Goal: Transaction & Acquisition: Obtain resource

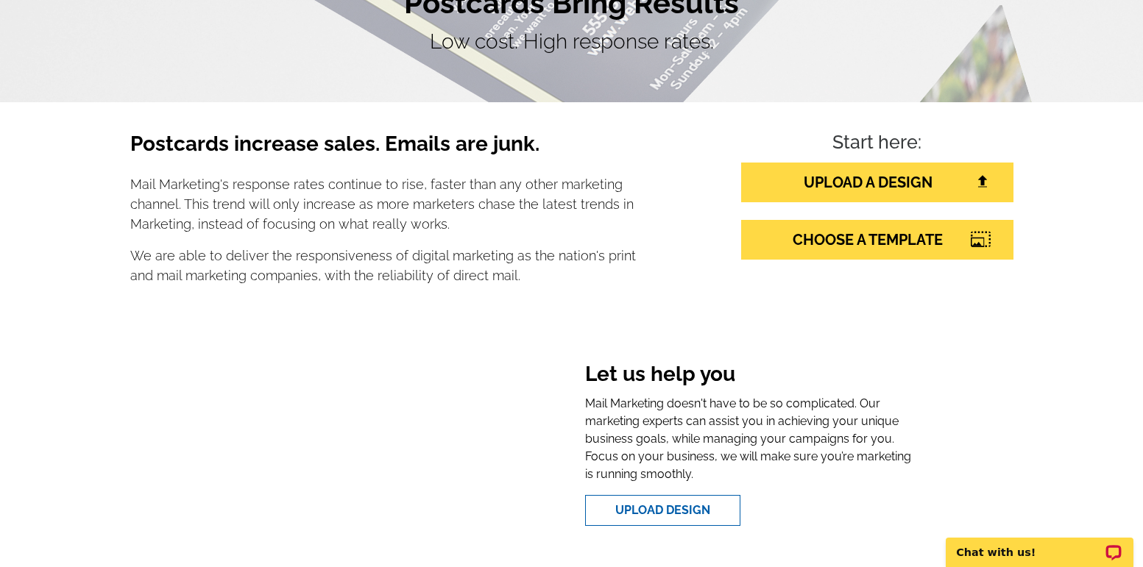
scroll to position [147, 0]
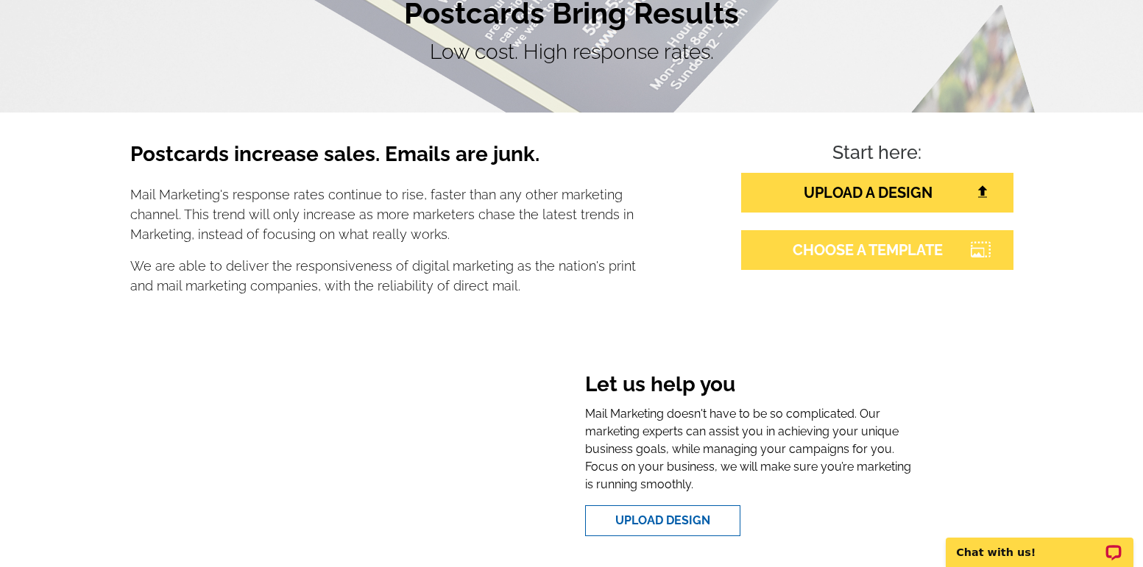
click at [844, 258] on link "CHOOSE A TEMPLATE" at bounding box center [877, 250] width 272 height 40
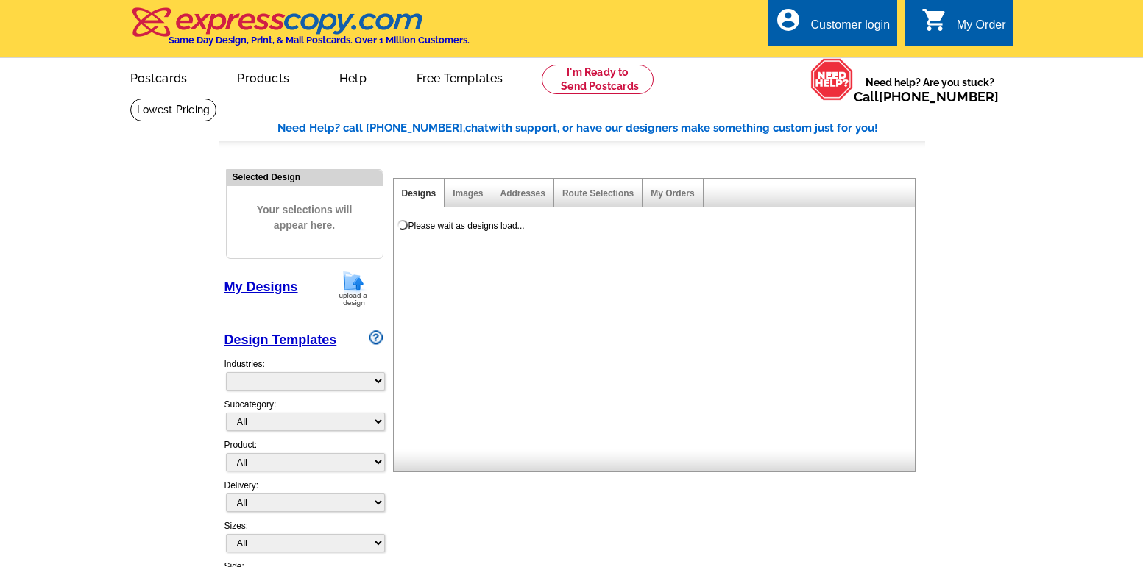
select select "785"
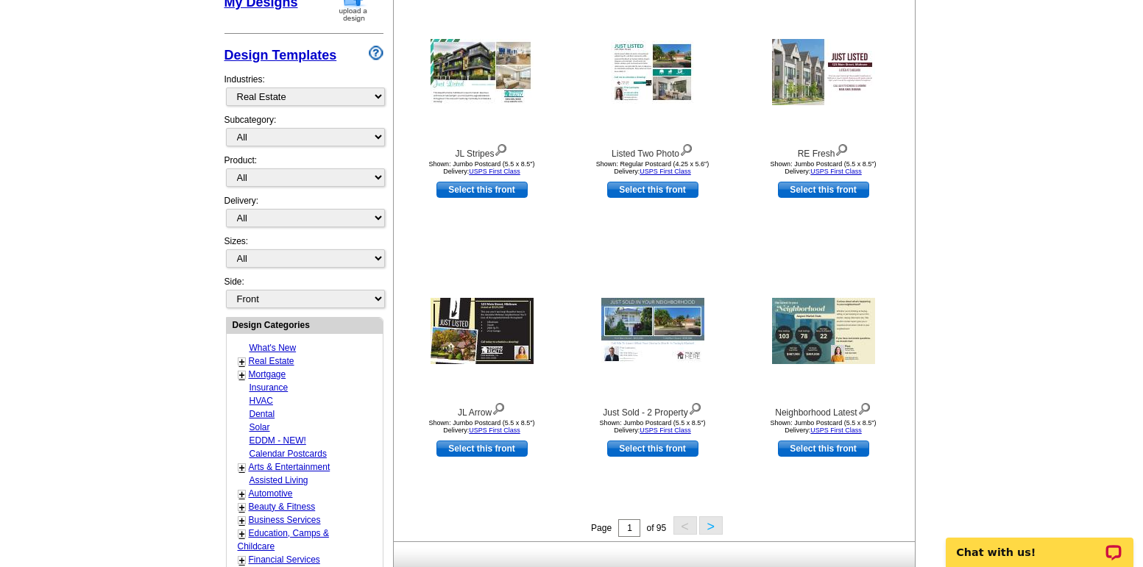
scroll to position [294, 0]
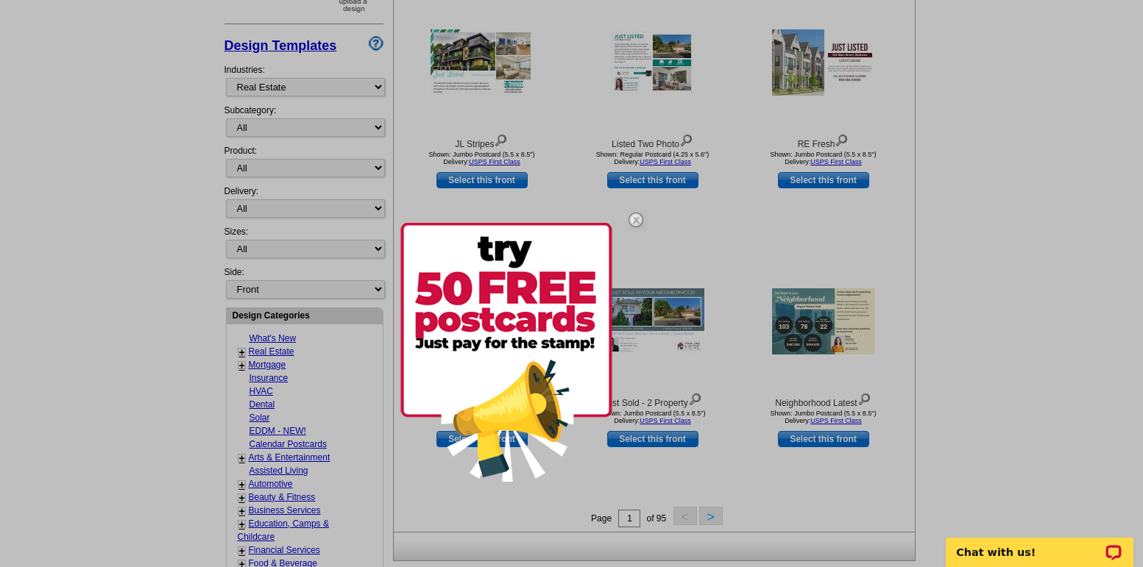
click at [637, 218] on img at bounding box center [636, 220] width 43 height 43
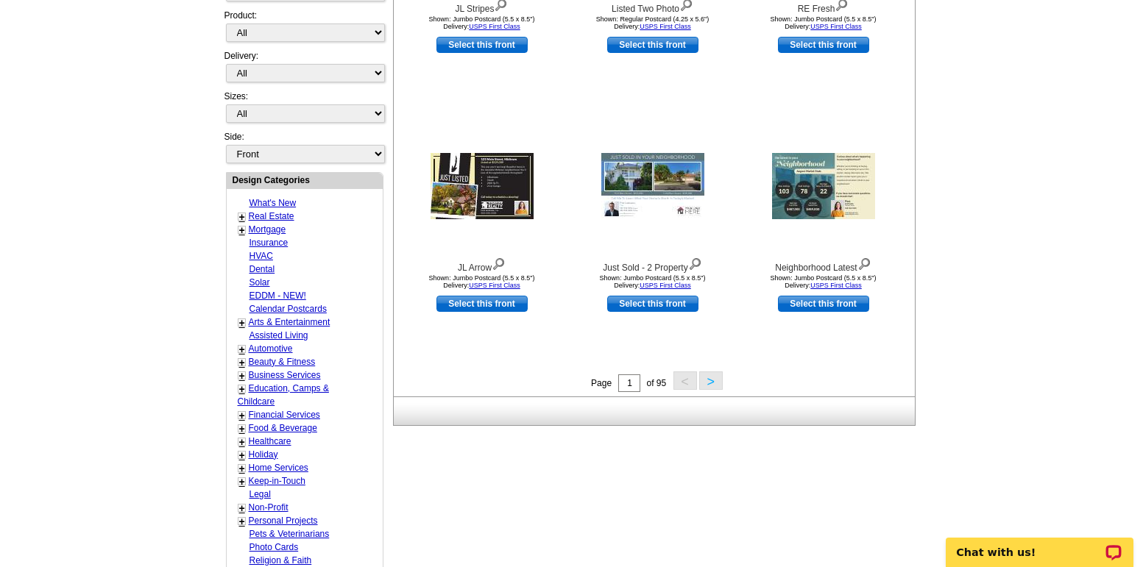
scroll to position [442, 0]
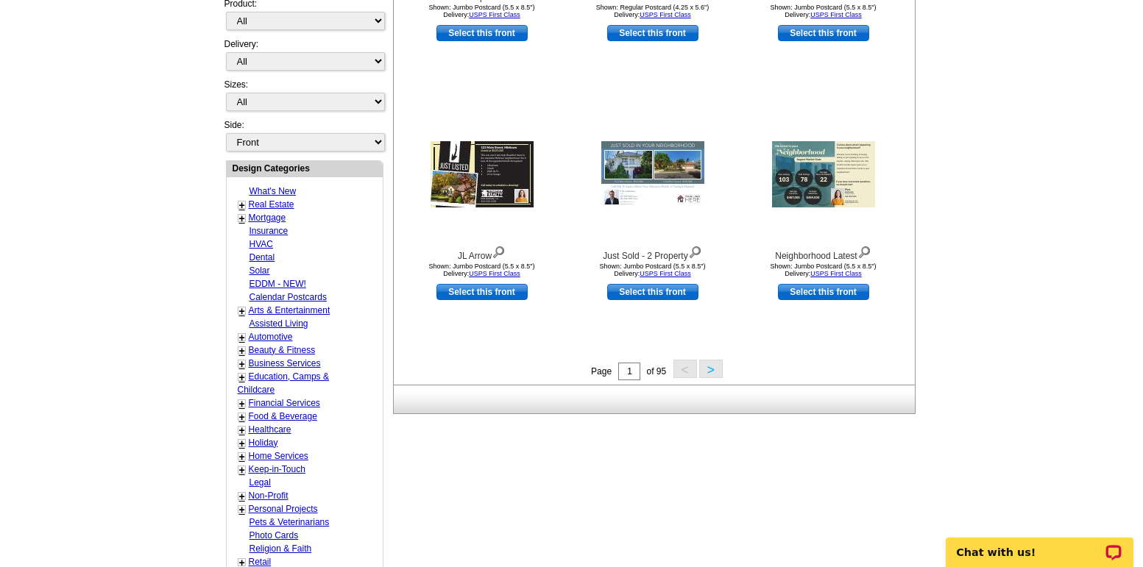
click at [715, 372] on button ">" at bounding box center [711, 369] width 24 height 18
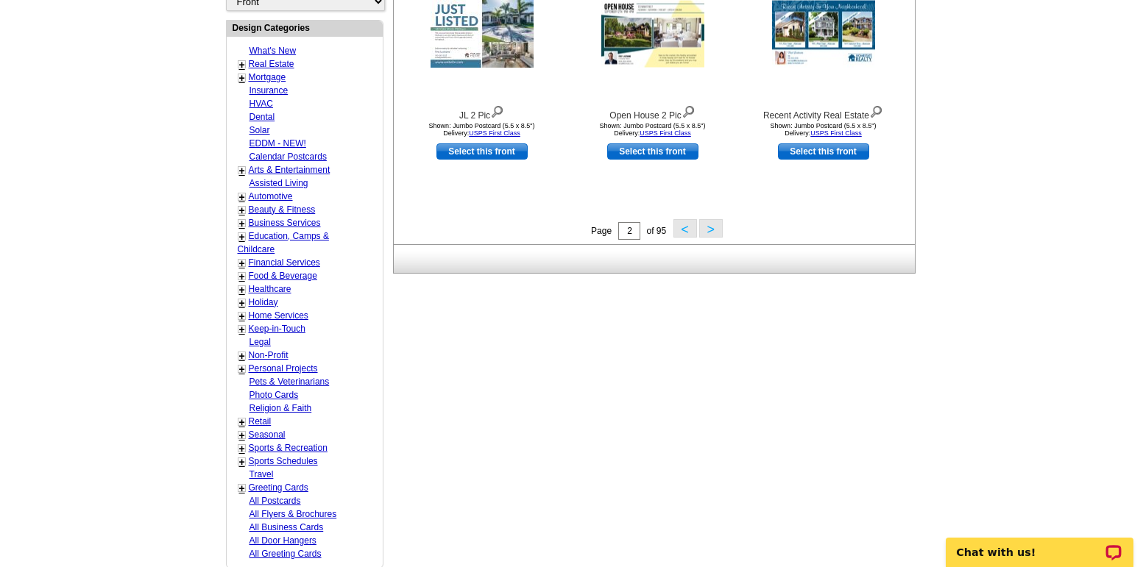
scroll to position [586, 0]
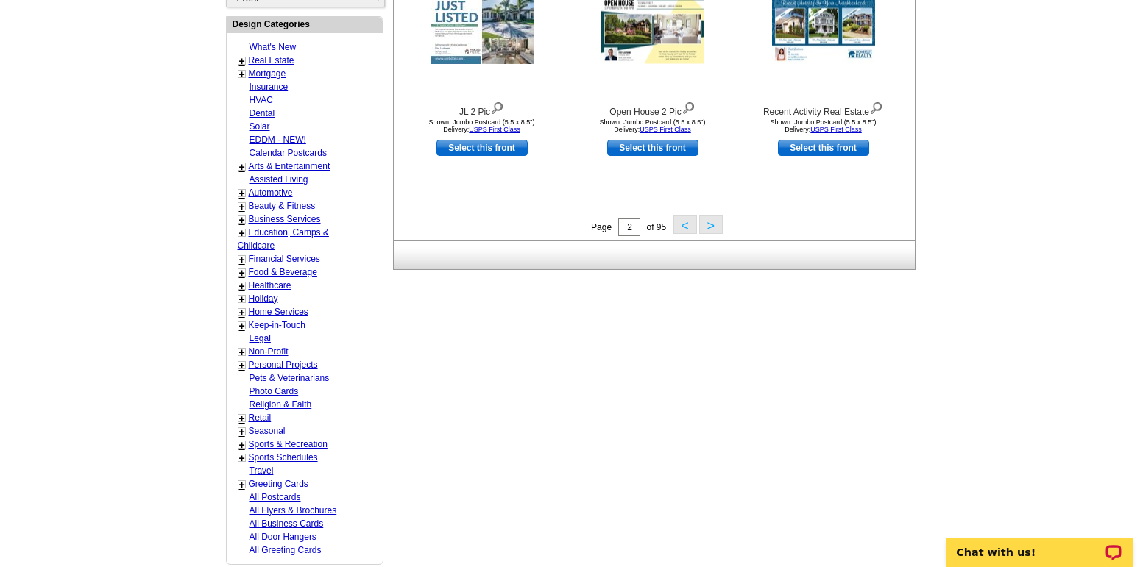
click at [709, 227] on button ">" at bounding box center [711, 225] width 24 height 18
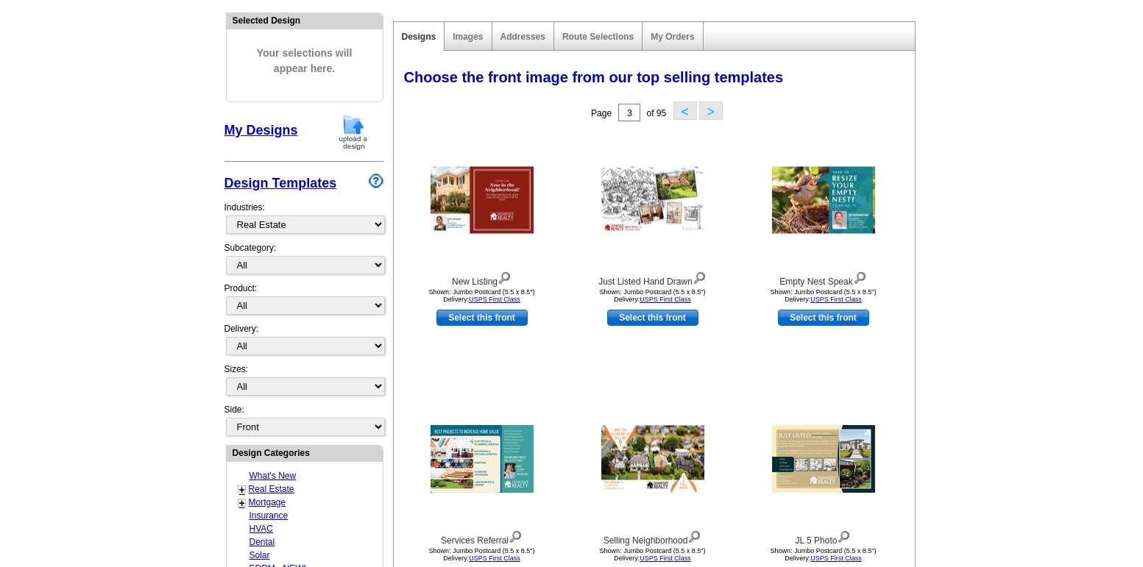
scroll to position [159, 0]
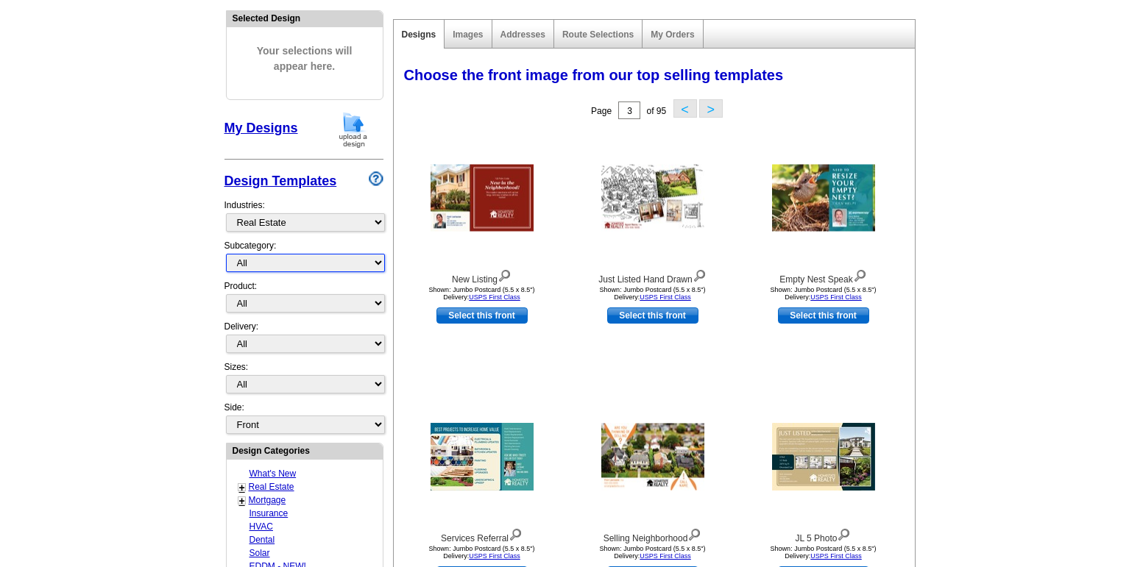
click at [378, 263] on select "All RE/MAX® Referrals Keller Williams® Berkshire Hathaway Home Services Century…" at bounding box center [305, 263] width 159 height 18
select select "789"
click at [226, 255] on select "All RE/MAX® Referrals Keller Williams® Berkshire Hathaway Home Services Century…" at bounding box center [305, 263] width 159 height 18
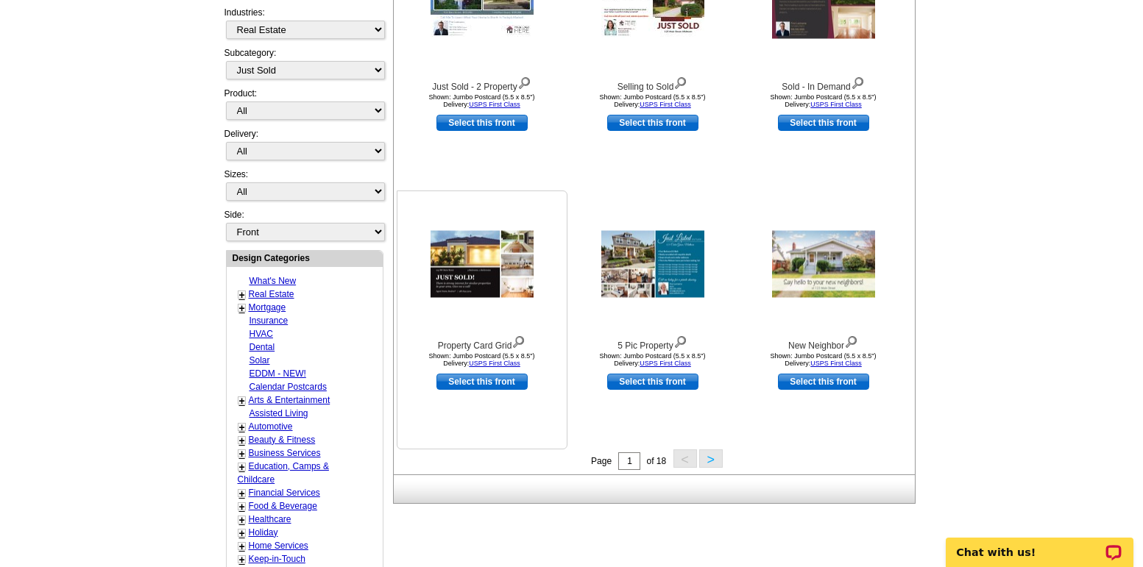
scroll to position [306, 0]
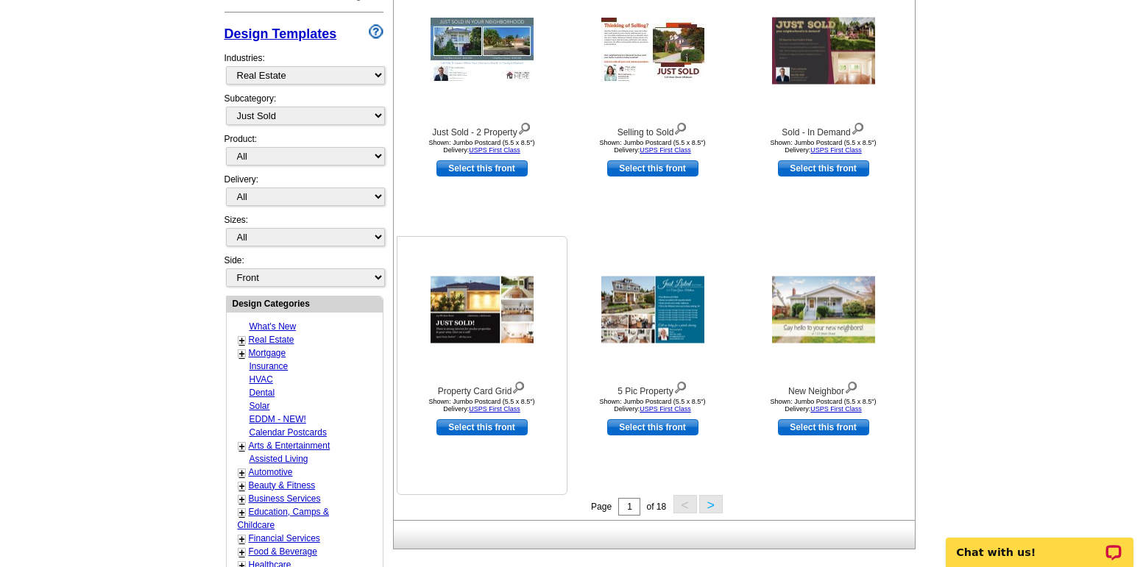
click at [458, 320] on img at bounding box center [482, 310] width 103 height 67
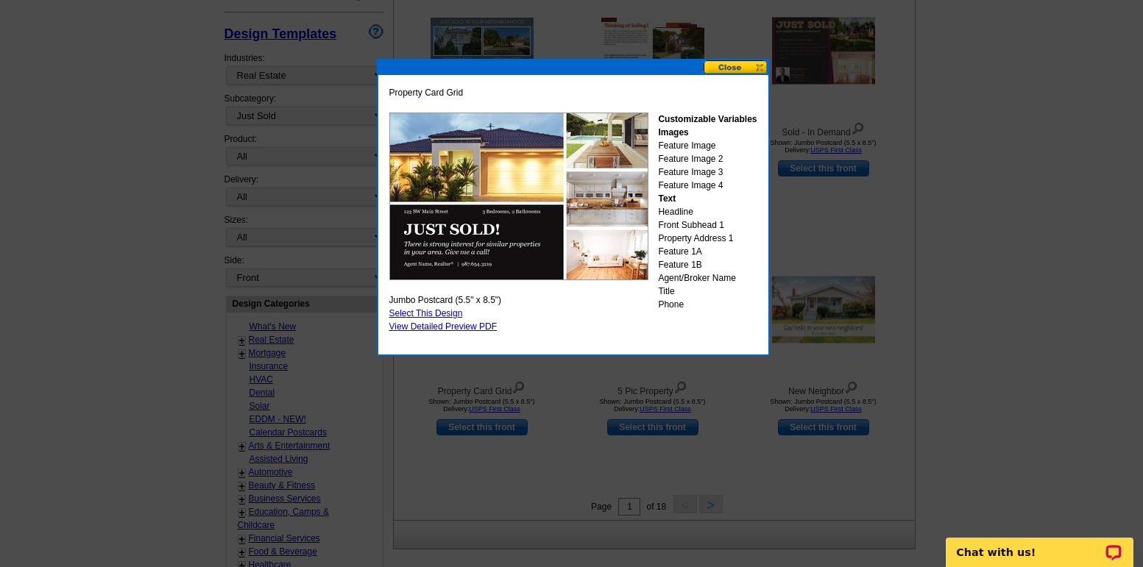
click at [743, 68] on button at bounding box center [736, 67] width 65 height 14
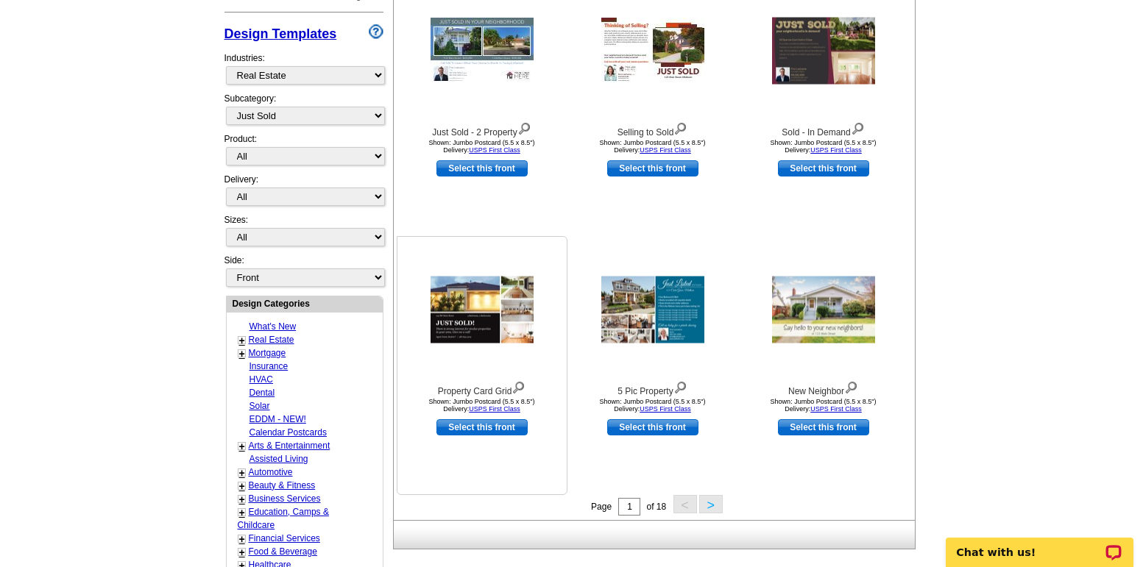
click at [467, 320] on img at bounding box center [482, 310] width 103 height 67
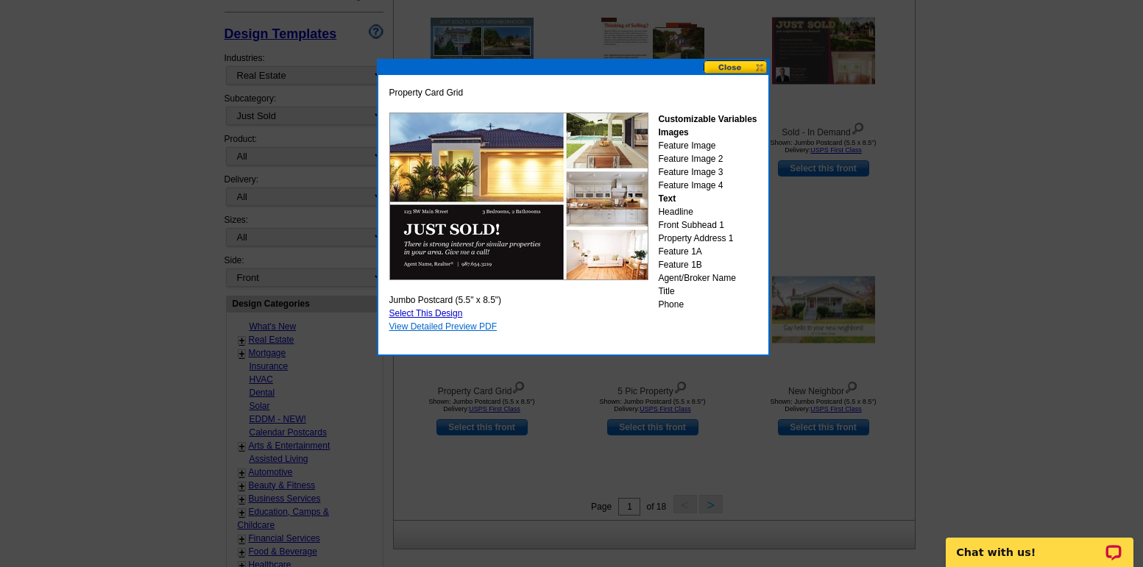
click at [468, 327] on link "View Detailed Preview PDF" at bounding box center [443, 327] width 108 height 10
click at [733, 68] on button at bounding box center [736, 67] width 65 height 14
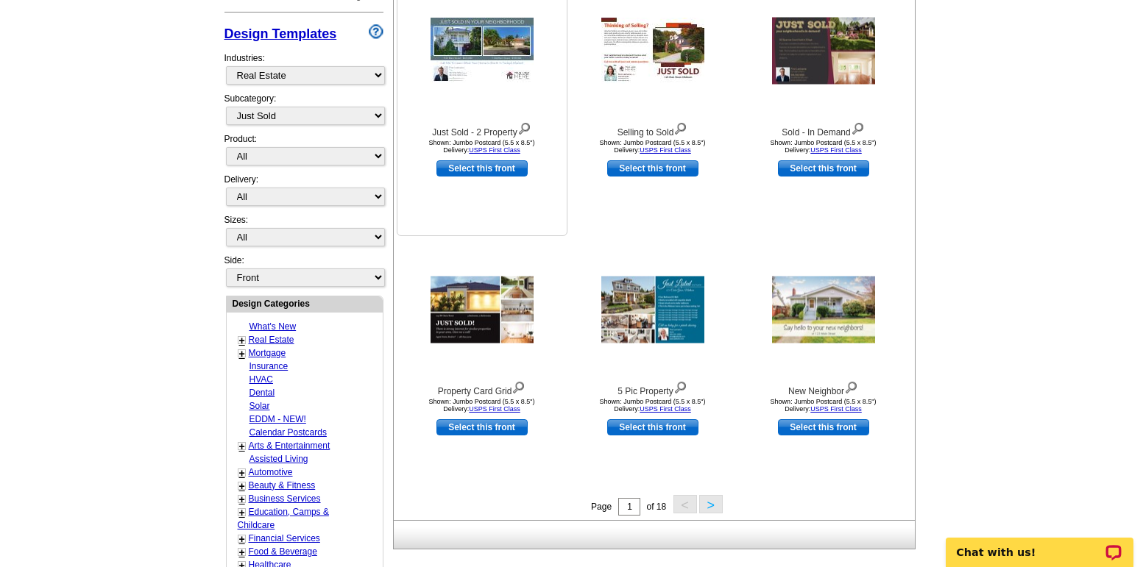
click at [468, 53] on img at bounding box center [482, 51] width 103 height 66
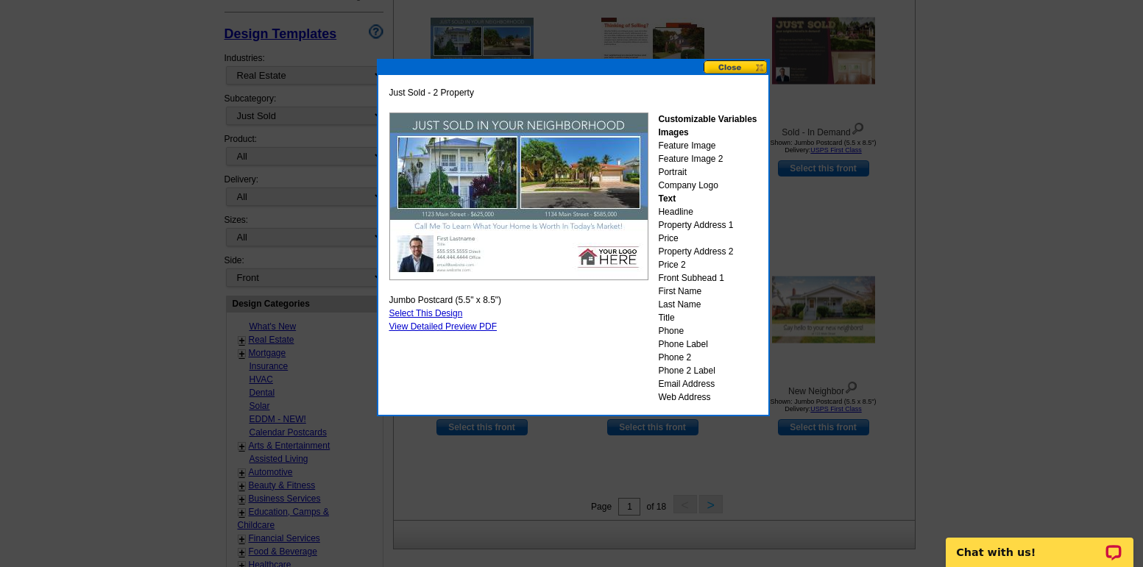
click at [726, 66] on button at bounding box center [736, 67] width 65 height 14
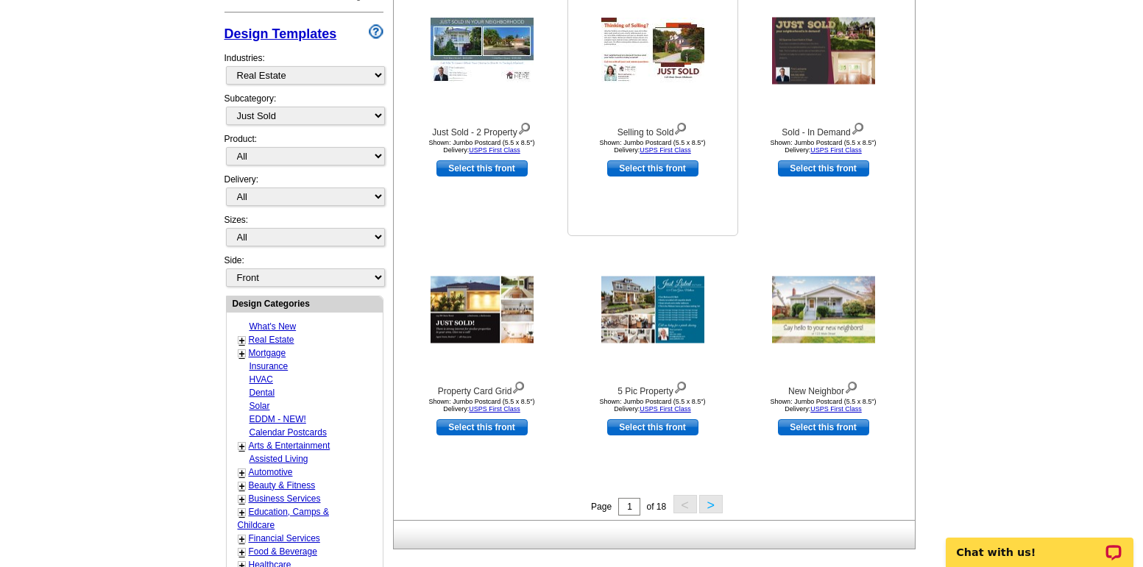
click at [659, 54] on img at bounding box center [652, 51] width 103 height 66
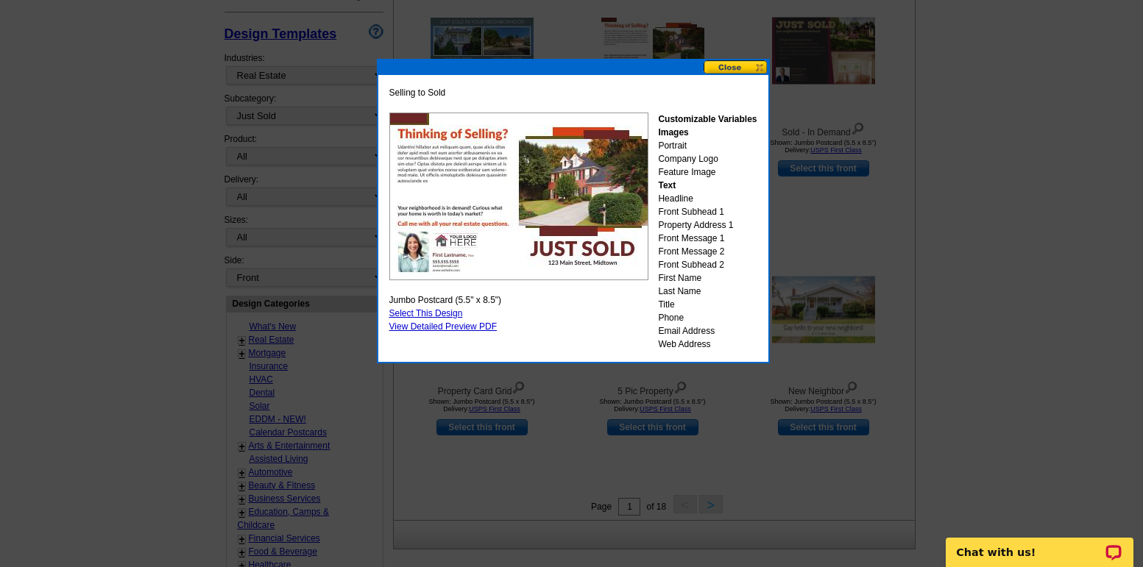
click at [729, 66] on button at bounding box center [736, 67] width 65 height 14
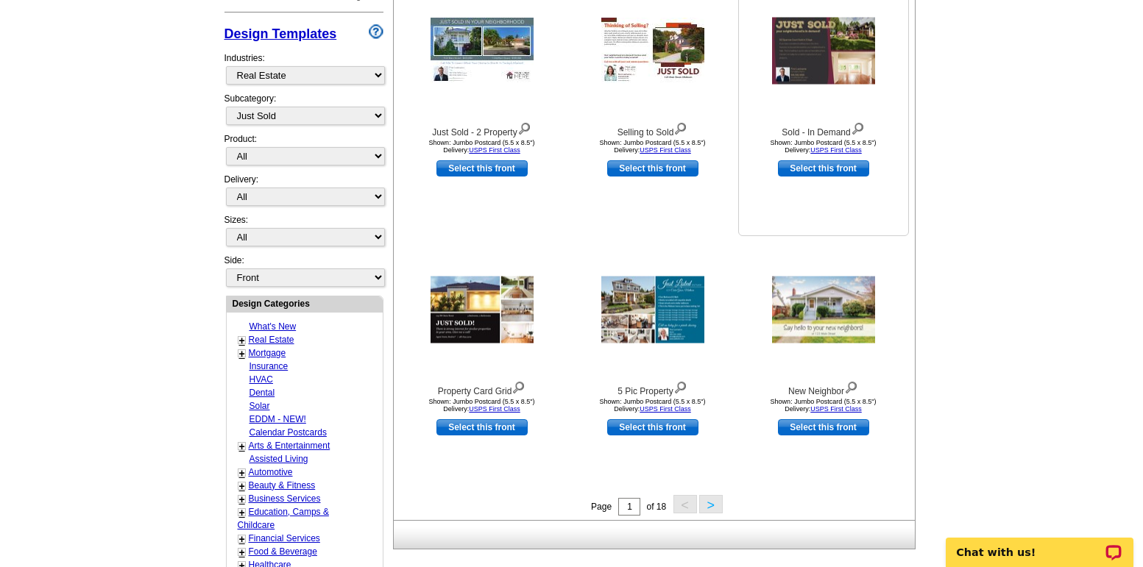
click at [824, 60] on img at bounding box center [823, 51] width 103 height 67
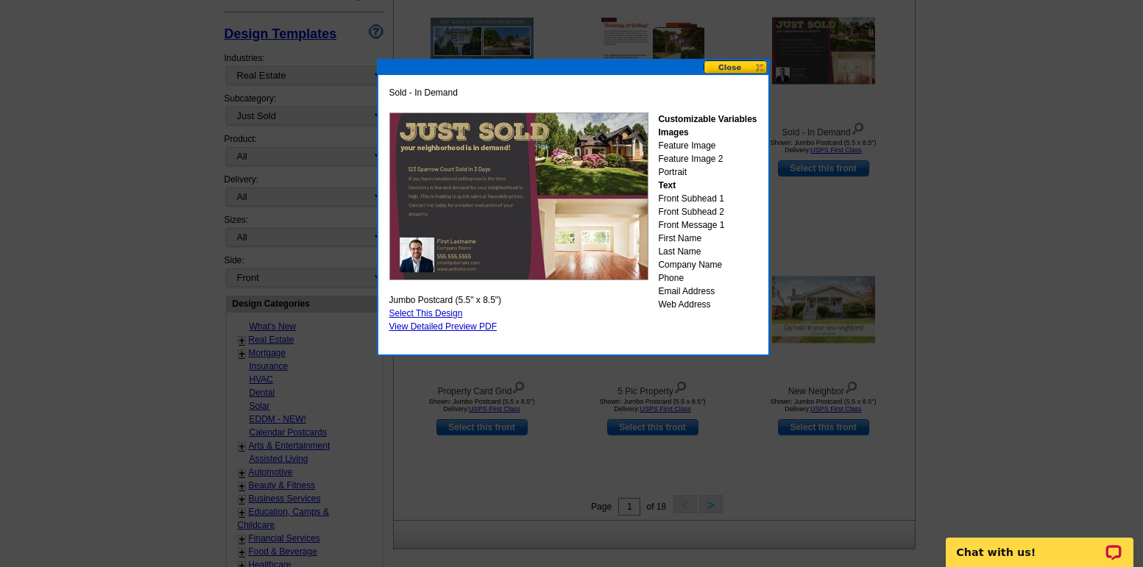
click at [732, 66] on button at bounding box center [736, 67] width 65 height 14
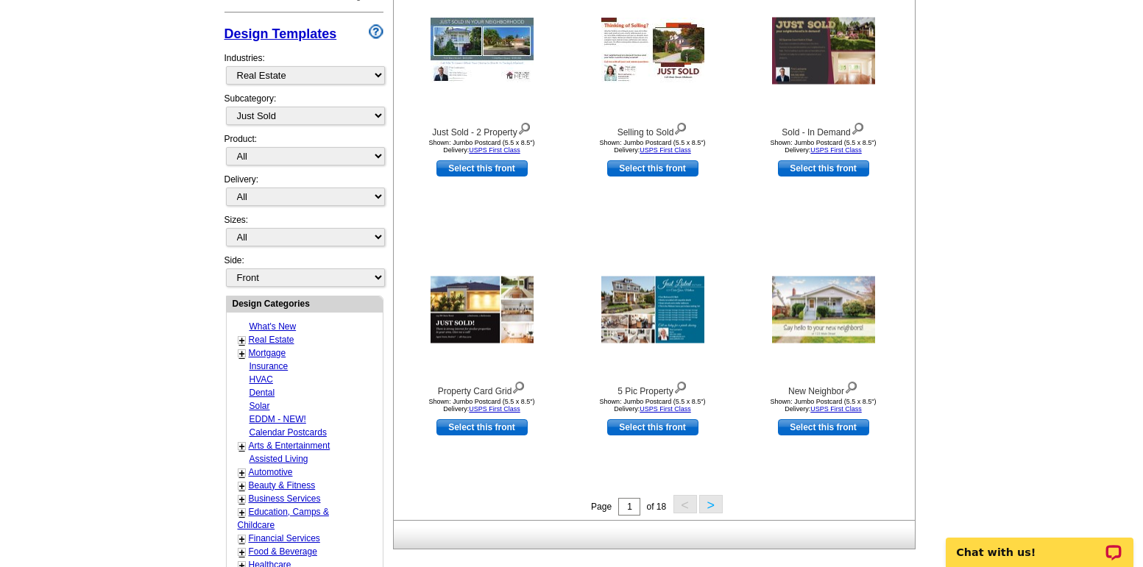
click at [712, 507] on button ">" at bounding box center [711, 504] width 24 height 18
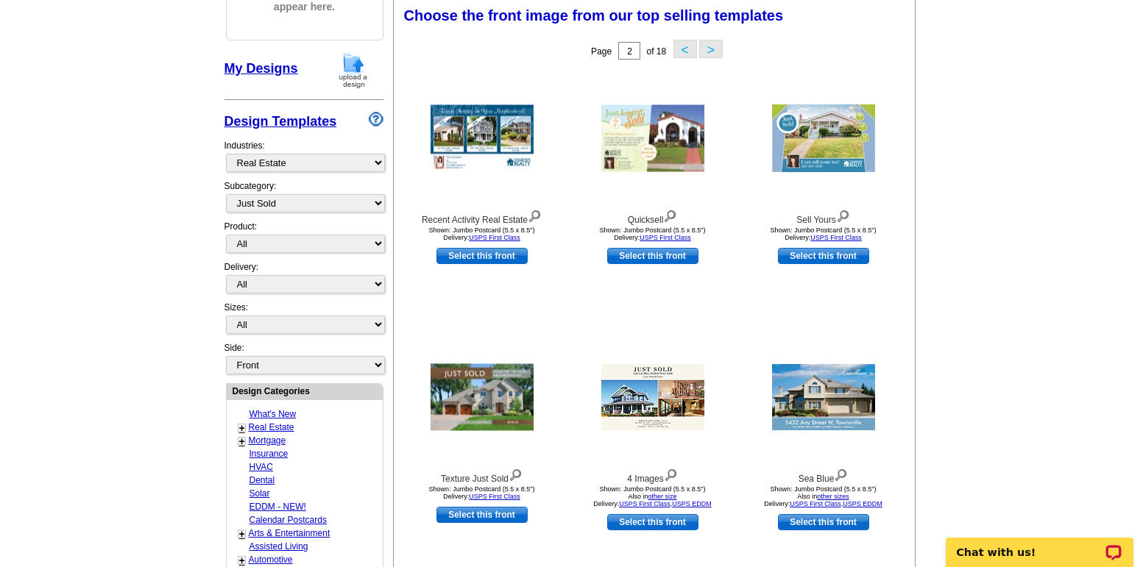
scroll to position [218, 0]
click at [485, 132] on img at bounding box center [482, 139] width 103 height 67
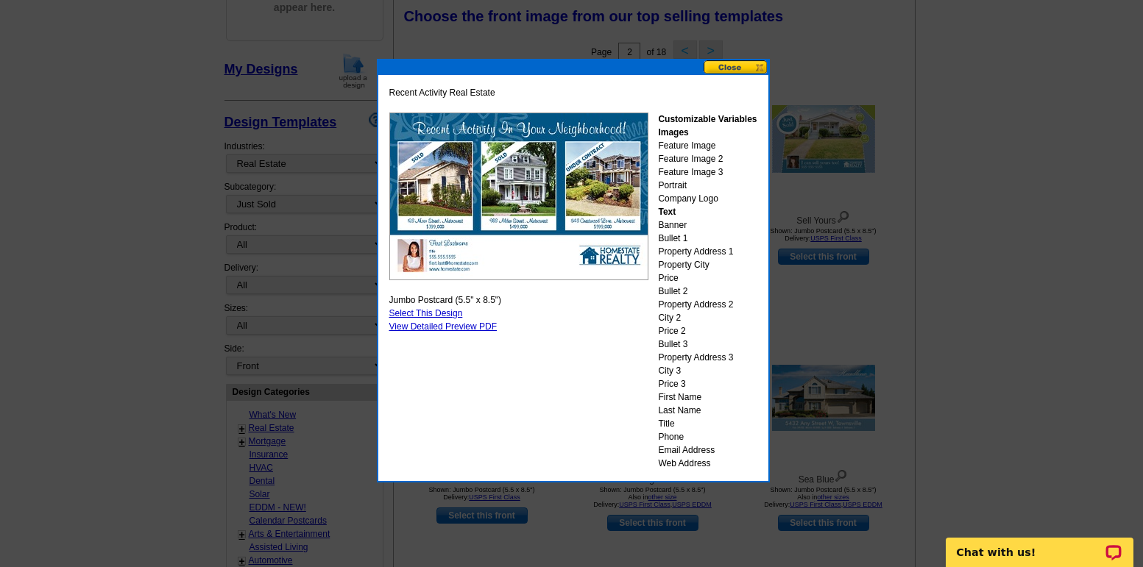
click at [731, 66] on button at bounding box center [736, 67] width 65 height 14
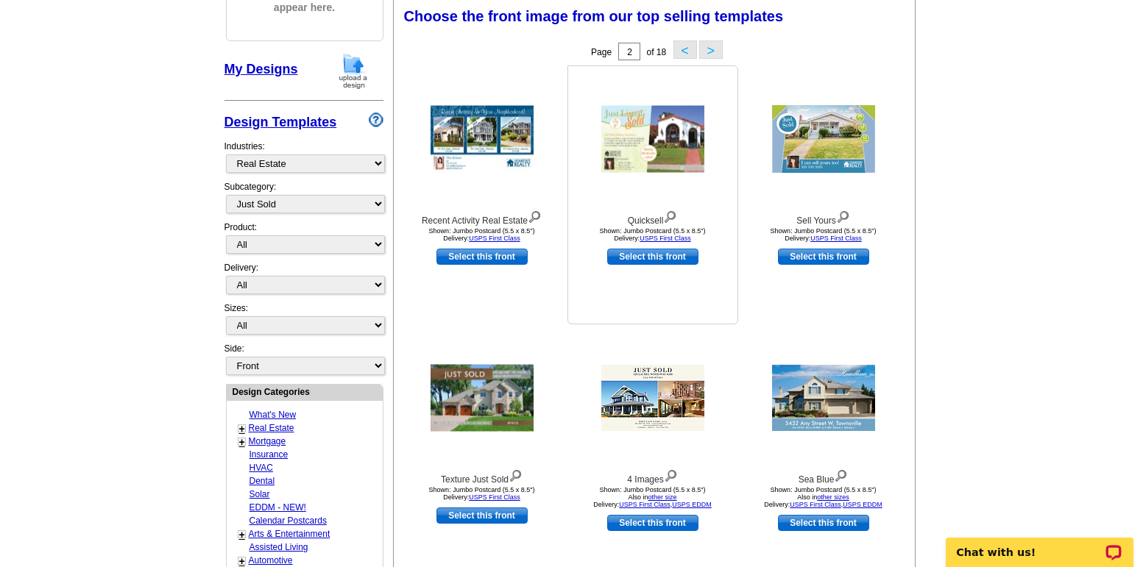
click at [687, 129] on img at bounding box center [652, 139] width 103 height 67
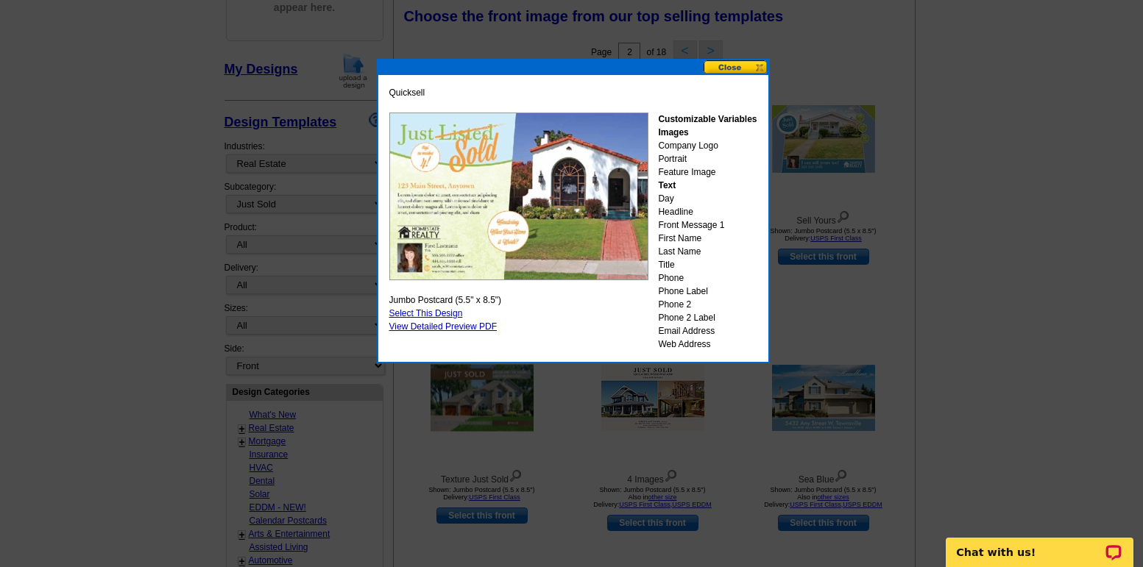
click at [728, 66] on button at bounding box center [736, 67] width 65 height 14
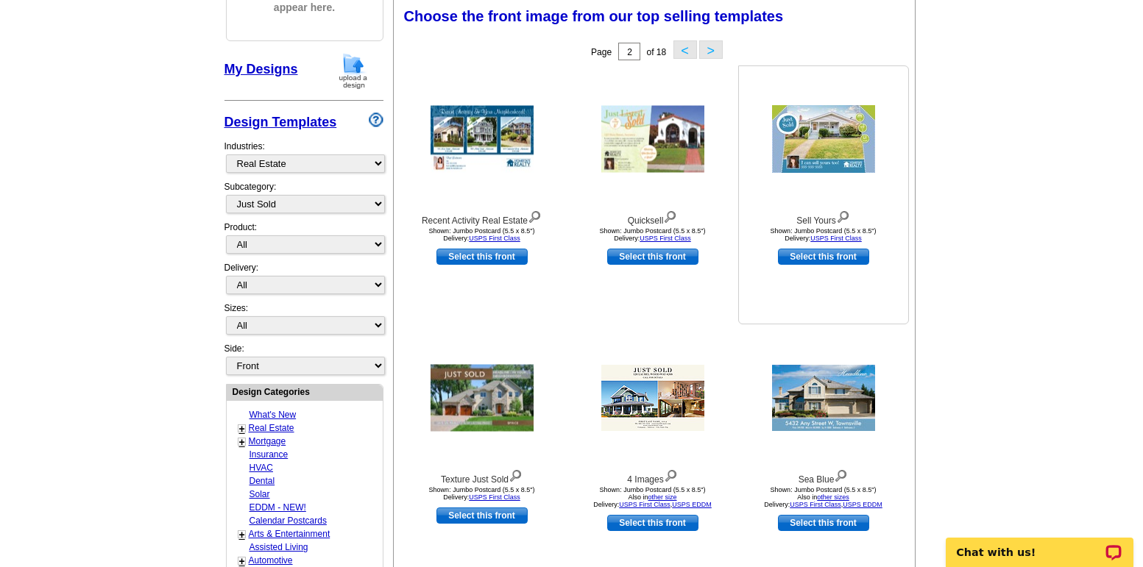
click at [822, 132] on img at bounding box center [823, 139] width 103 height 68
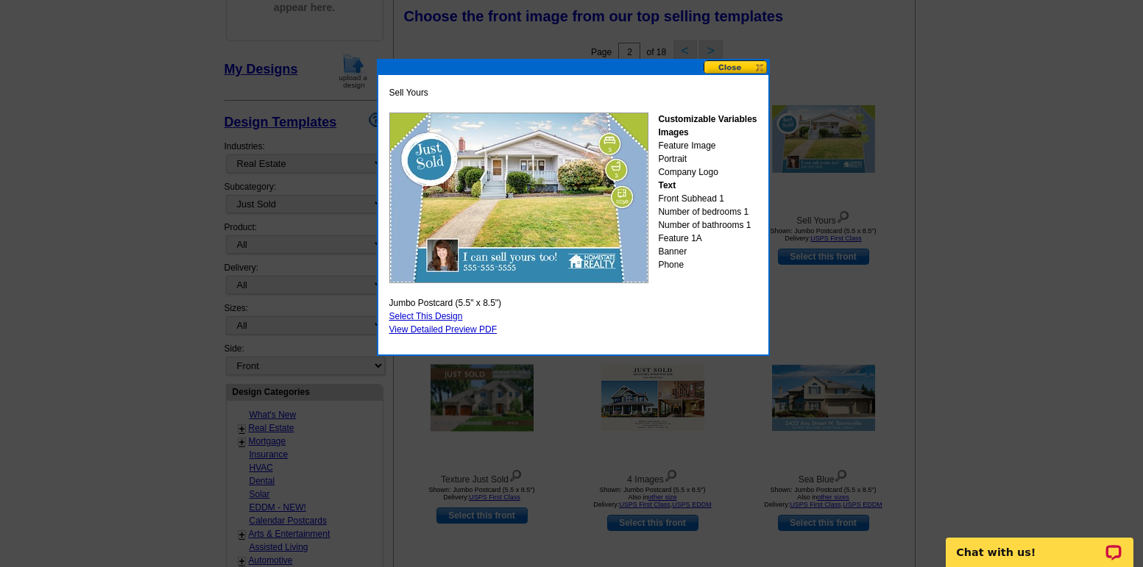
click at [734, 65] on button at bounding box center [736, 67] width 65 height 14
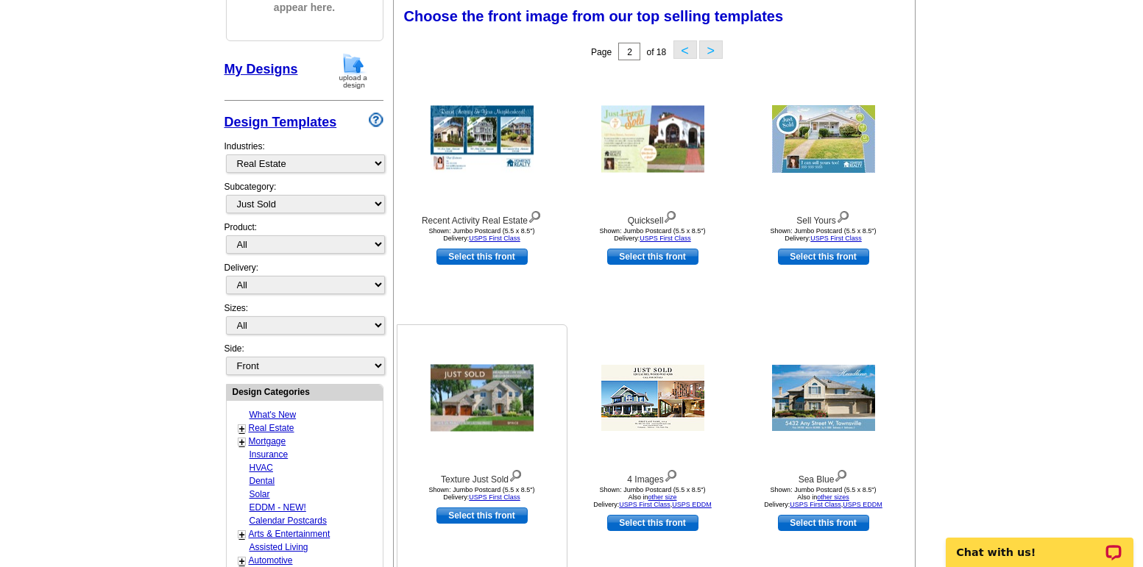
click at [478, 406] on img at bounding box center [482, 398] width 103 height 67
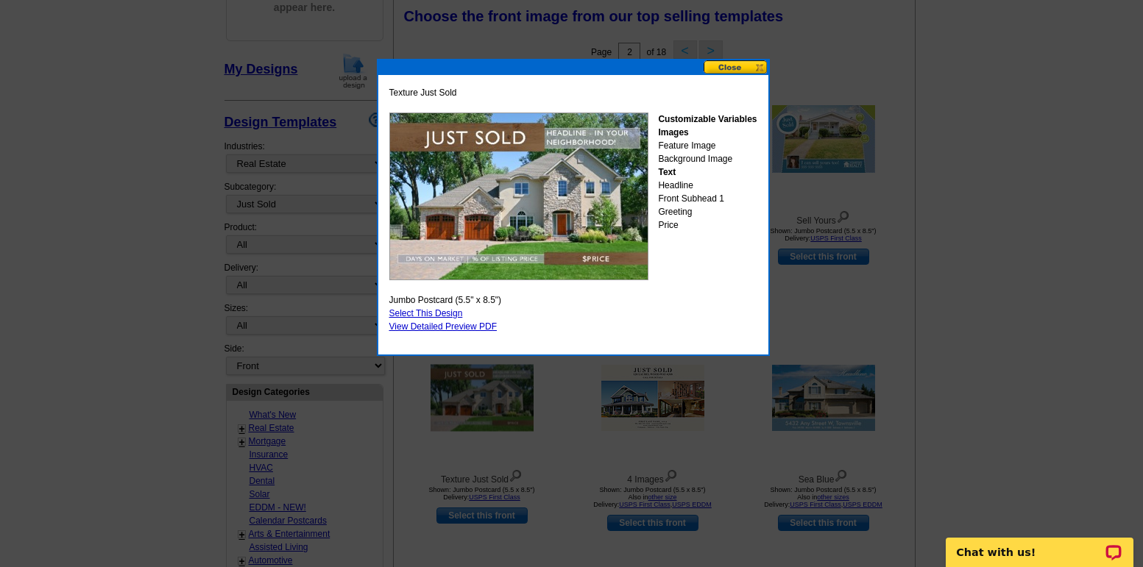
click at [721, 68] on button at bounding box center [736, 67] width 65 height 14
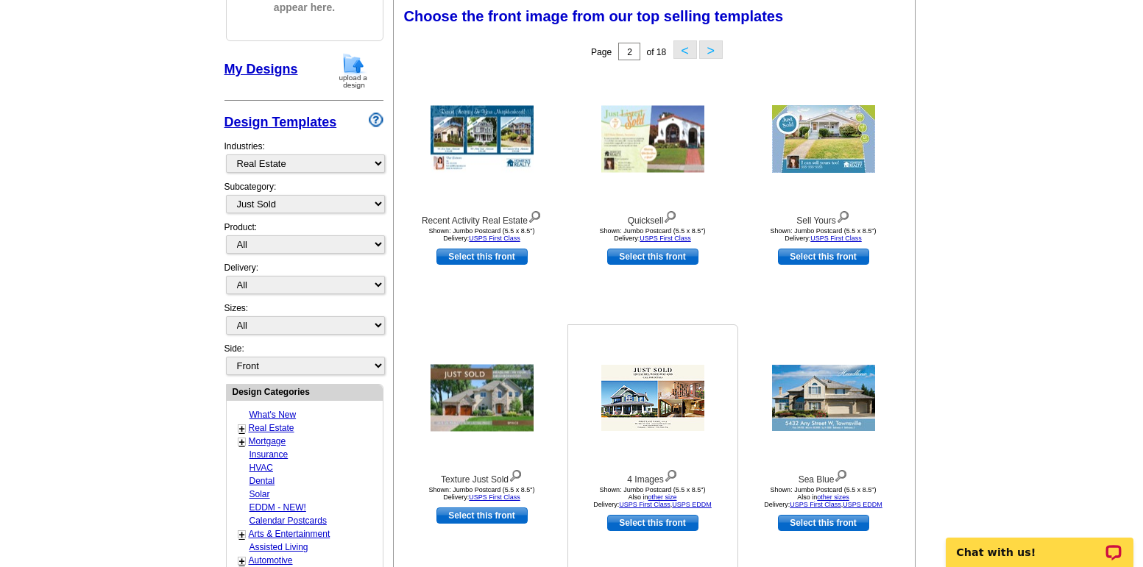
click at [625, 408] on img at bounding box center [652, 398] width 103 height 66
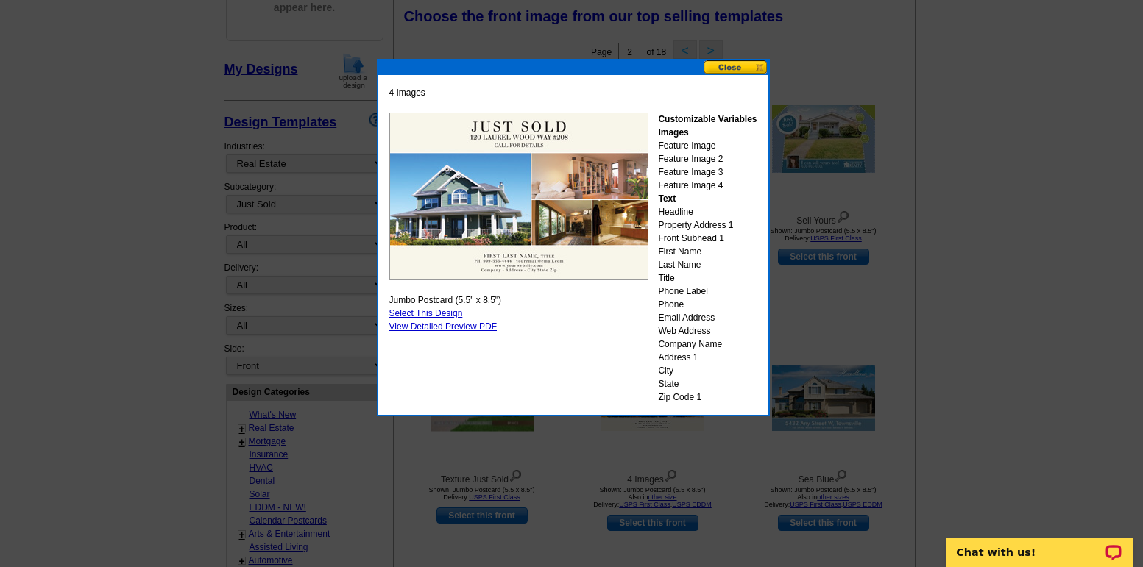
click at [726, 64] on button at bounding box center [736, 67] width 65 height 14
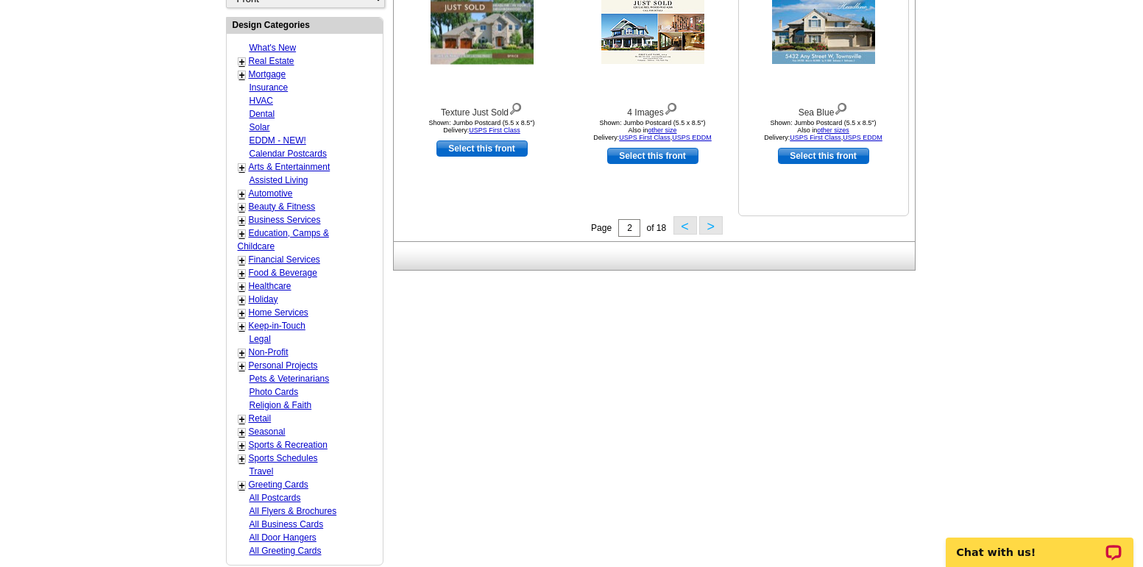
scroll to position [586, 0]
click at [709, 231] on button ">" at bounding box center [711, 225] width 24 height 18
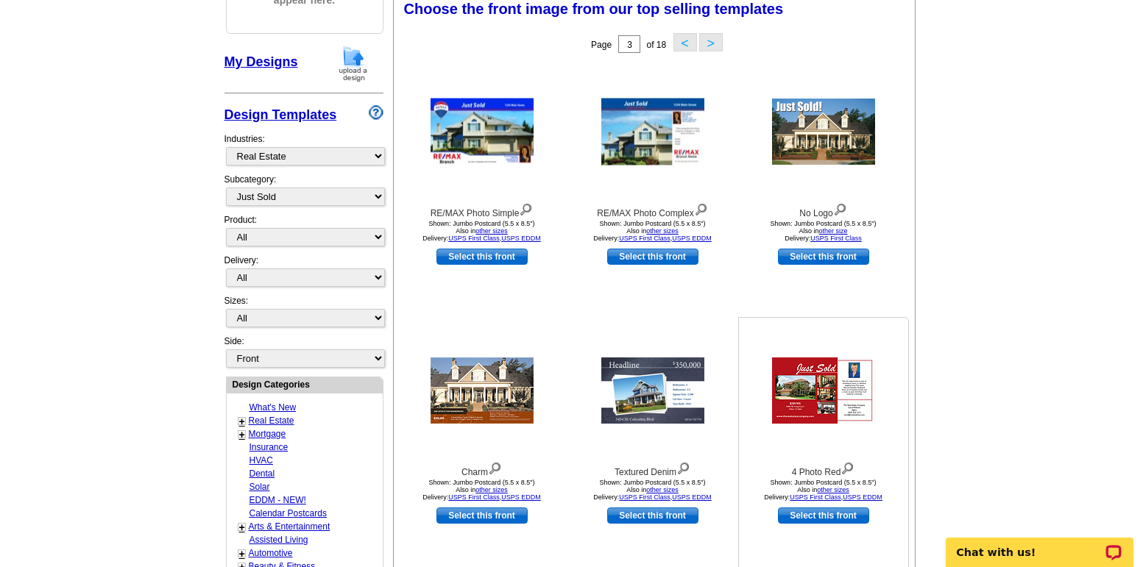
scroll to position [218, 0]
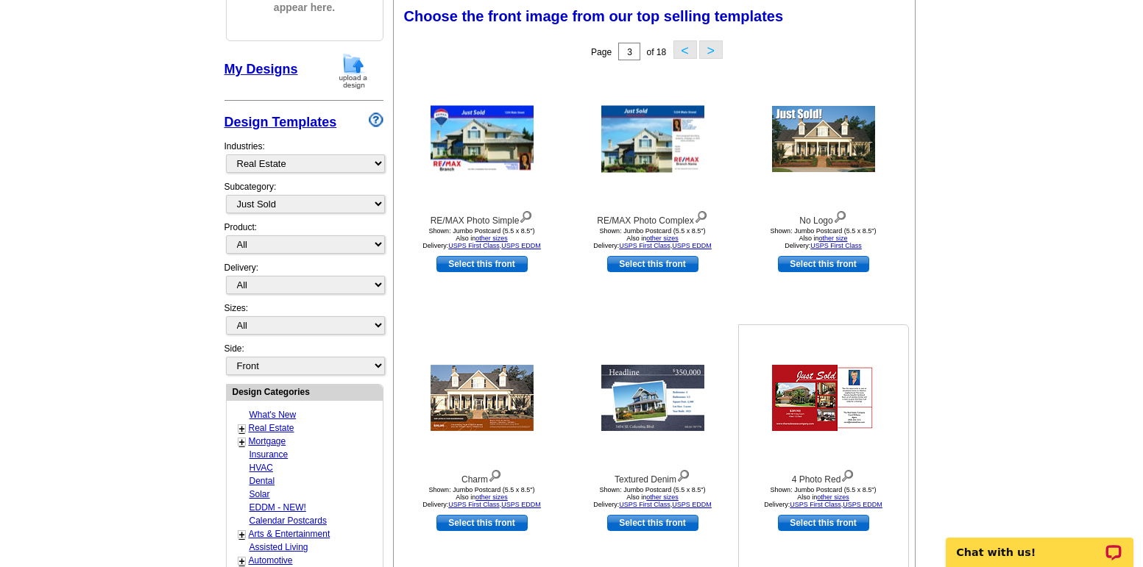
click at [796, 413] on img at bounding box center [823, 398] width 103 height 66
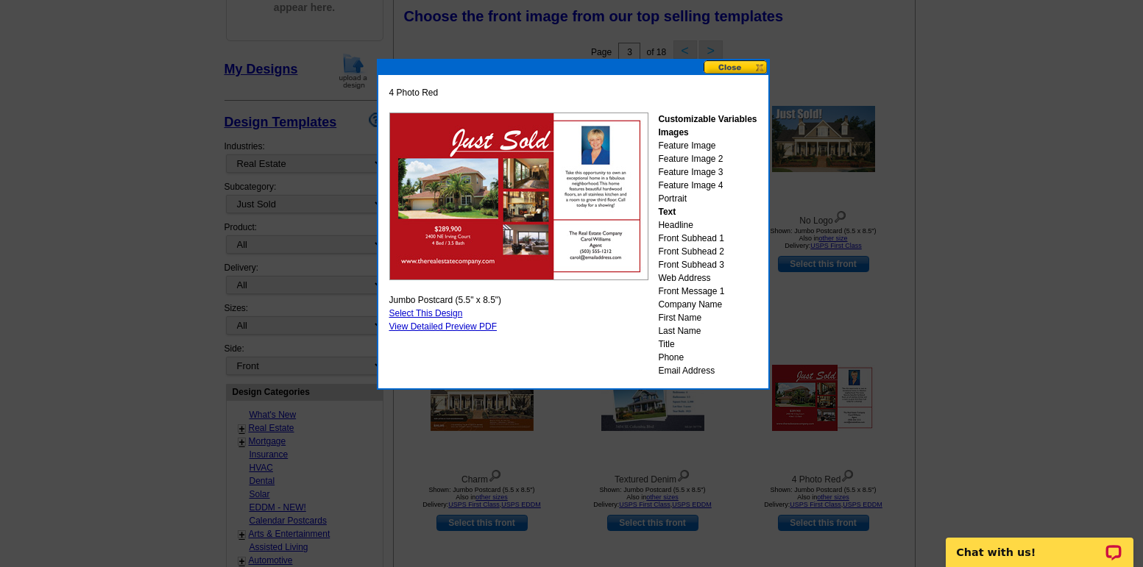
click at [732, 66] on button at bounding box center [736, 67] width 65 height 14
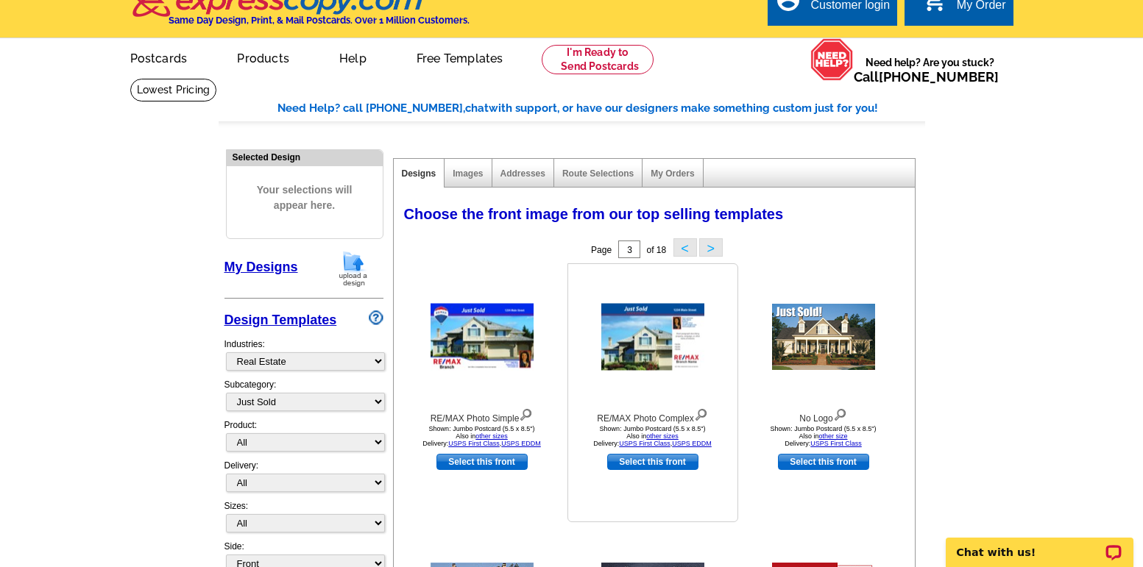
scroll to position [0, 0]
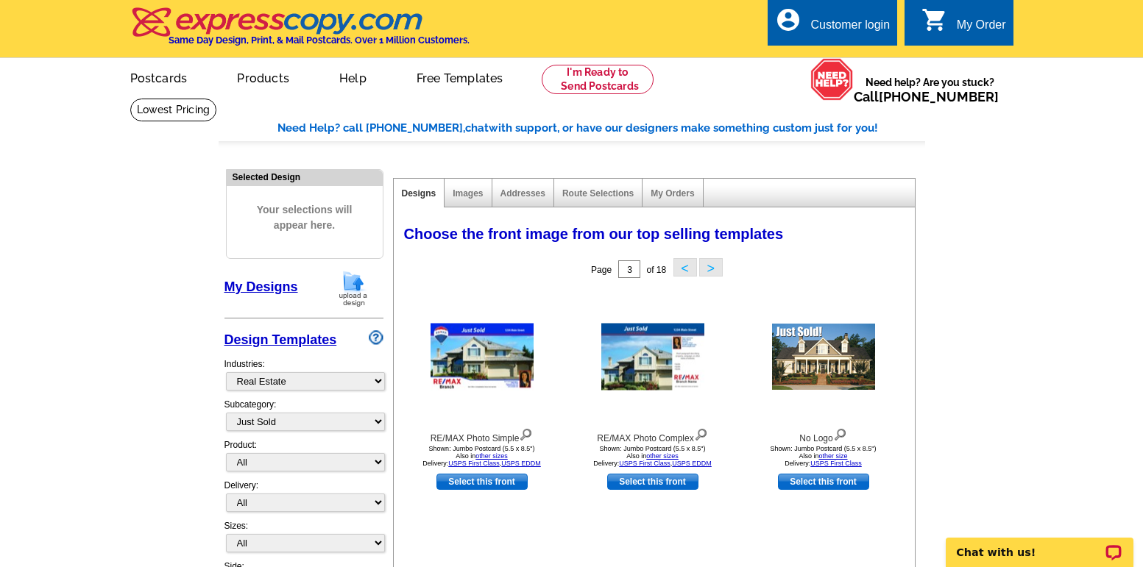
click at [248, 291] on link "My Designs" at bounding box center [261, 287] width 74 height 15
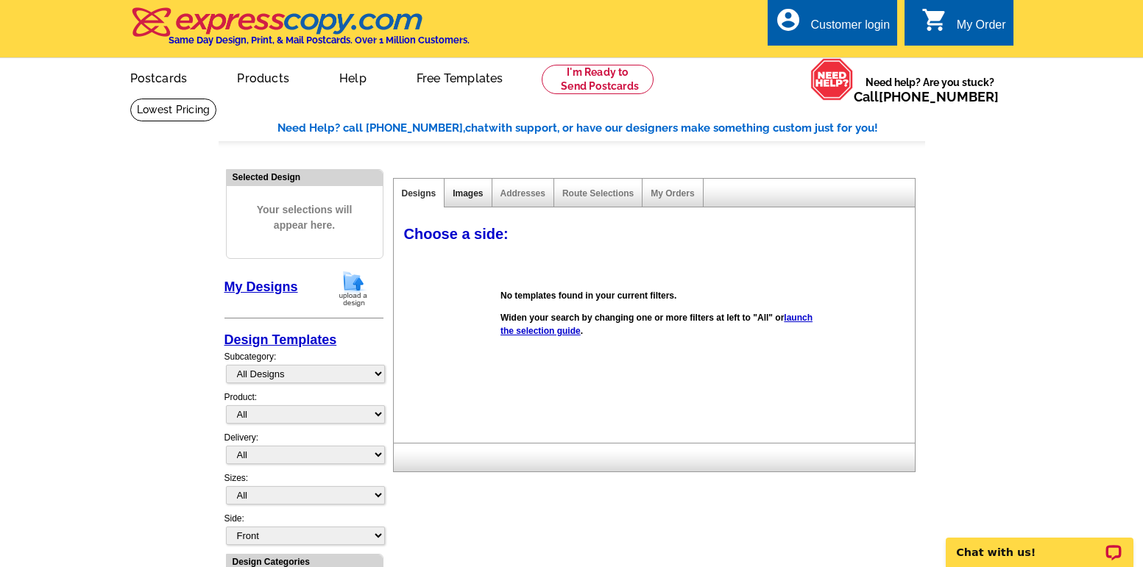
click at [467, 199] on link "Images" at bounding box center [468, 193] width 30 height 10
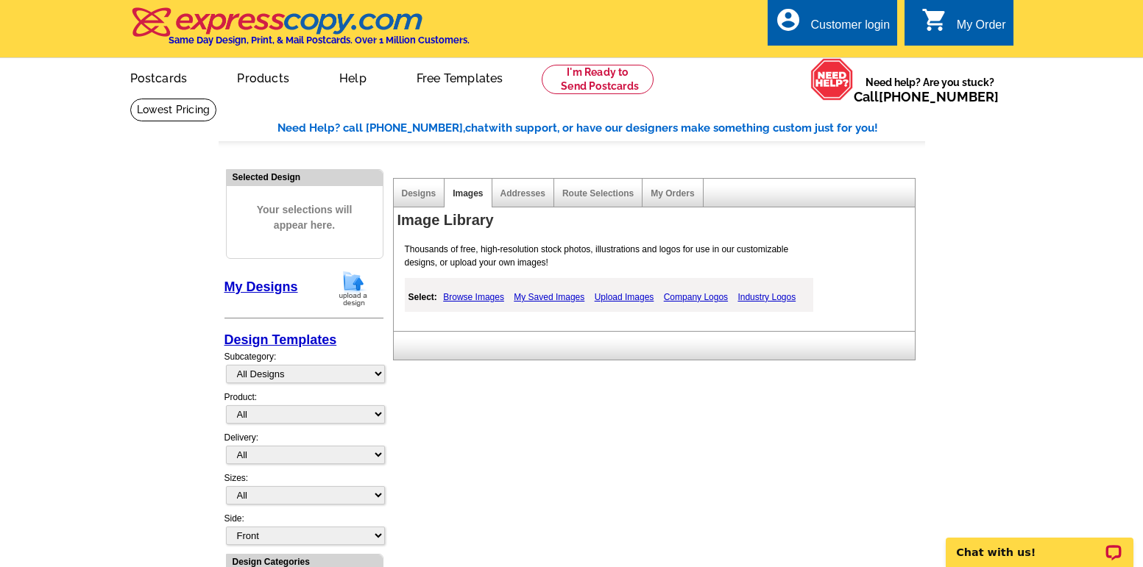
click at [623, 298] on link "Upload Images" at bounding box center [624, 298] width 67 height 18
